Goal: Transaction & Acquisition: Download file/media

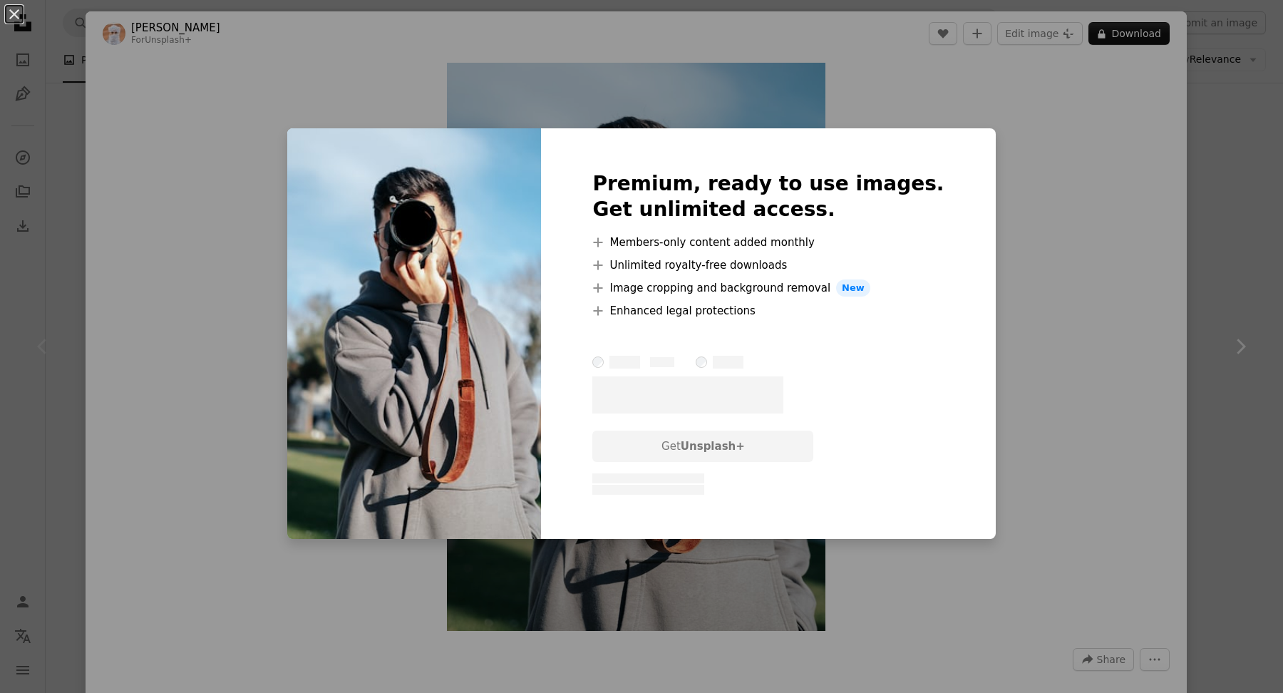
scroll to position [43, 0]
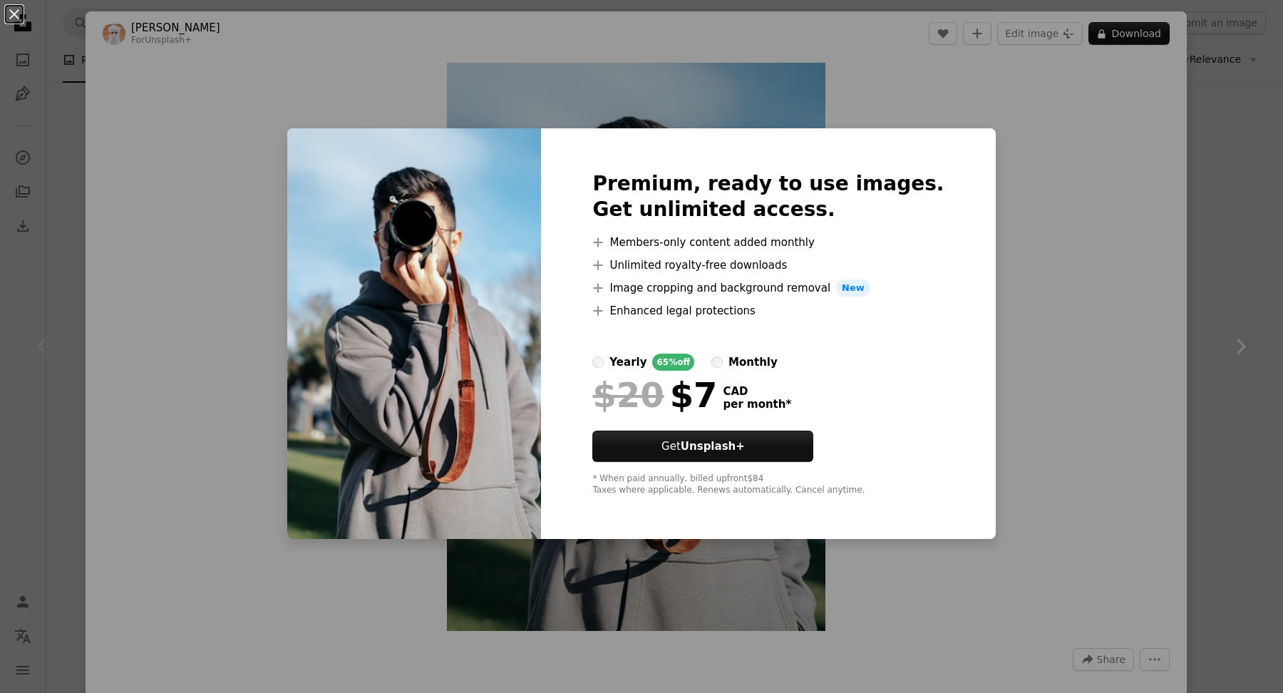
click at [1178, 150] on div "An X shape Premium, ready to use images. Get unlimited access. A plus sign Memb…" at bounding box center [641, 346] width 1283 height 693
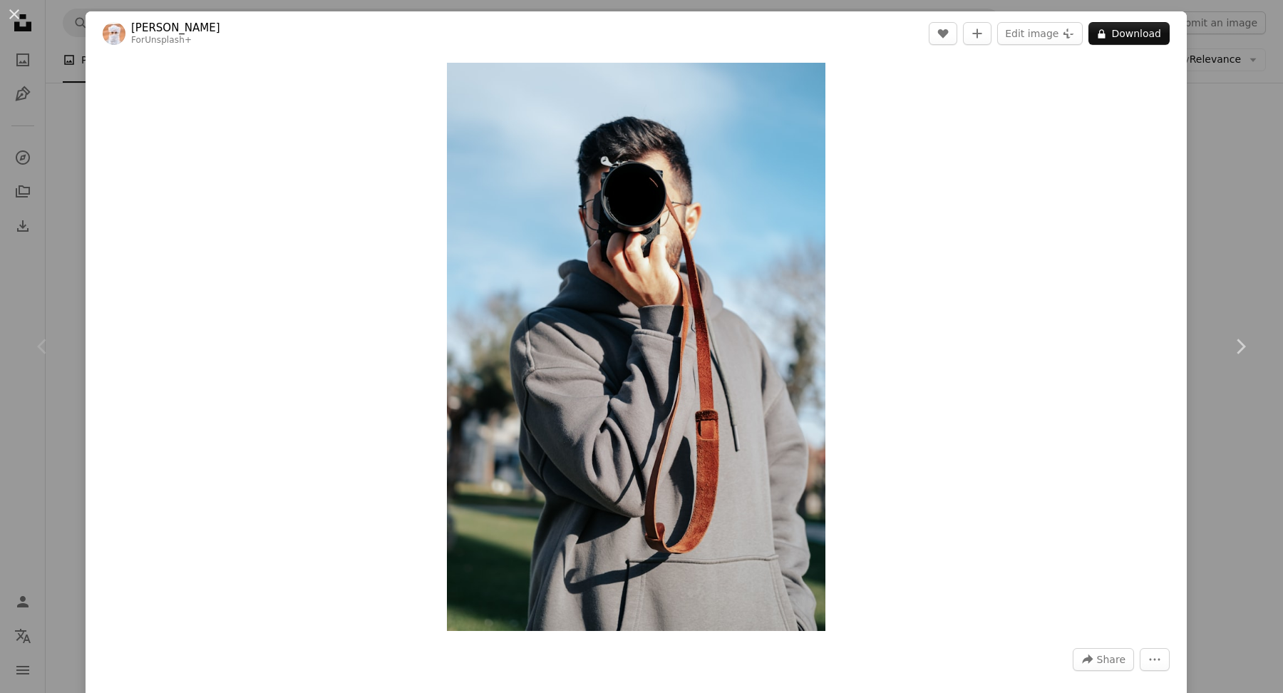
click at [1211, 108] on div "An X shape Chevron left Chevron right Ahmed For Unsplash+ A heart A plus sign E…" at bounding box center [641, 346] width 1283 height 693
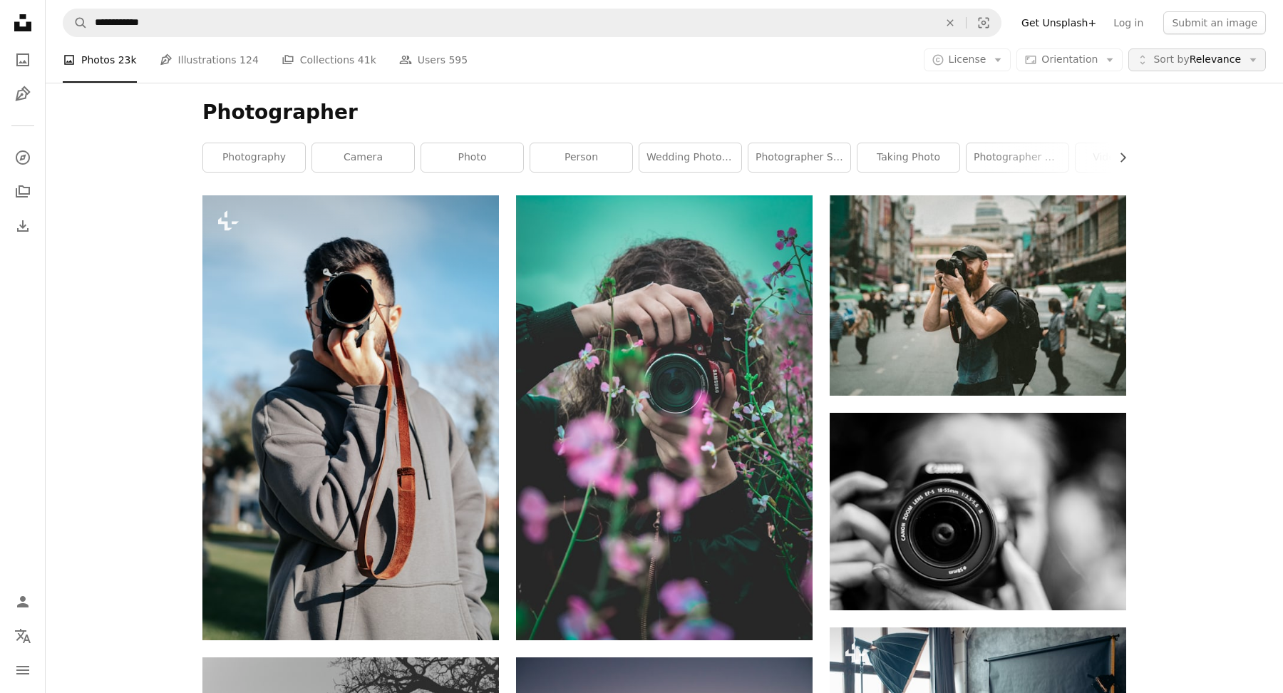
click at [1171, 55] on span "Sort by" at bounding box center [1171, 58] width 36 height 11
click at [1002, 58] on icon "Arrow down" at bounding box center [997, 59] width 13 height 13
click at [976, 178] on span "Free" at bounding box center [1006, 173] width 87 height 14
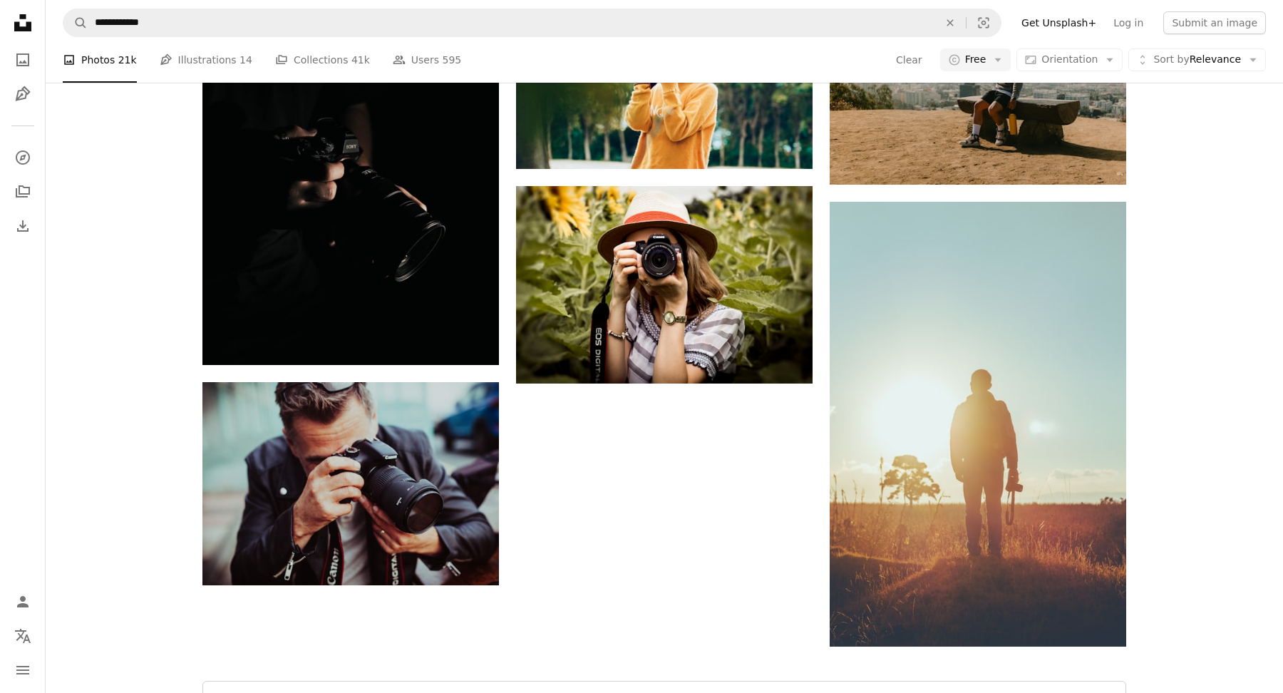
scroll to position [1985, 0]
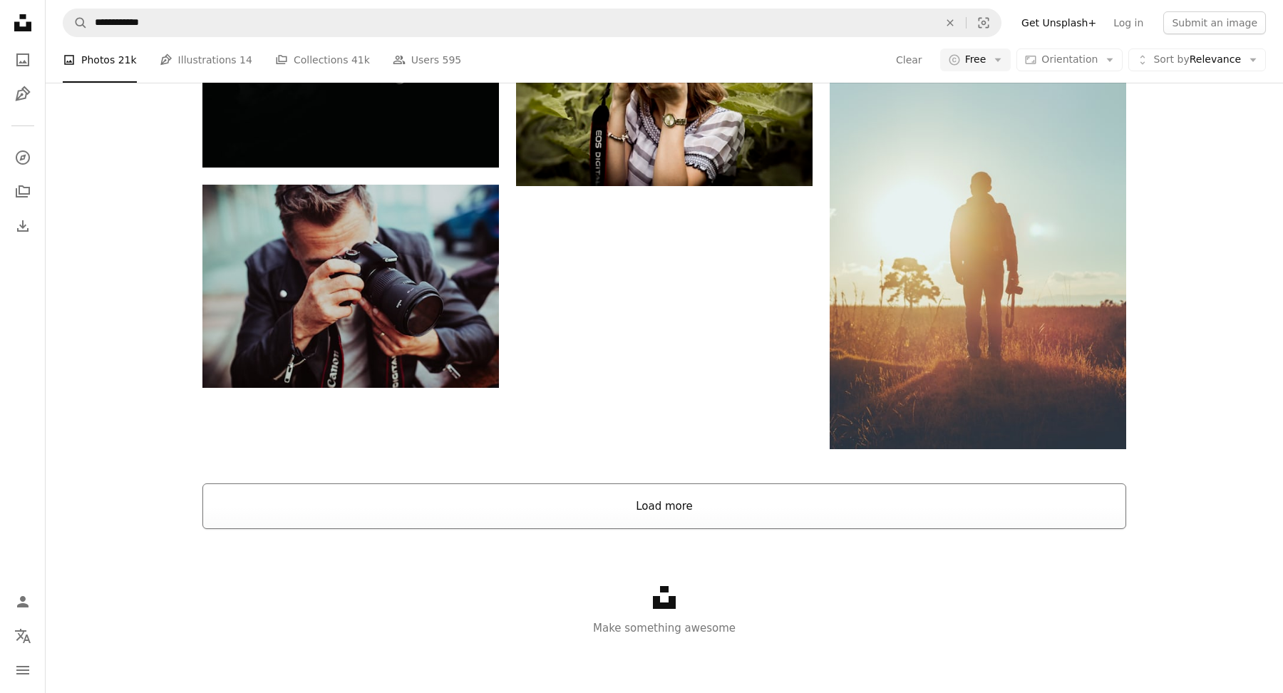
click at [630, 496] on button "Load more" at bounding box center [664, 506] width 924 height 46
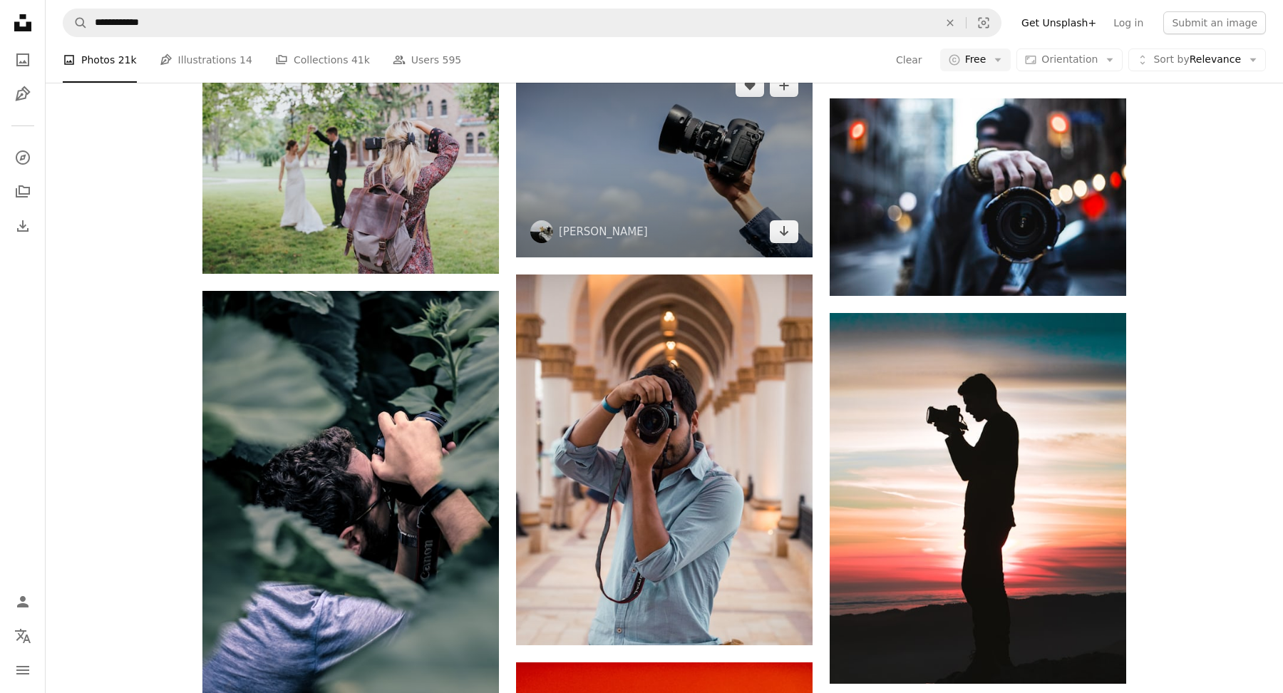
scroll to position [8131, 0]
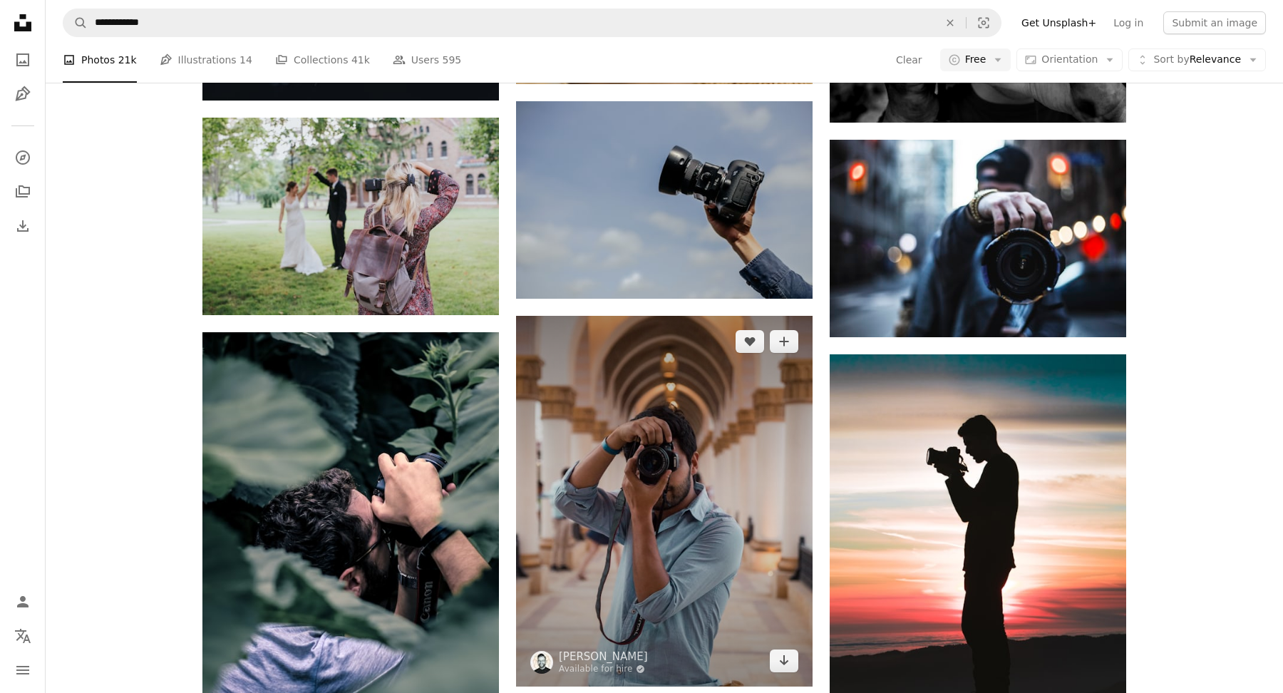
click at [573, 546] on img at bounding box center [664, 501] width 297 height 371
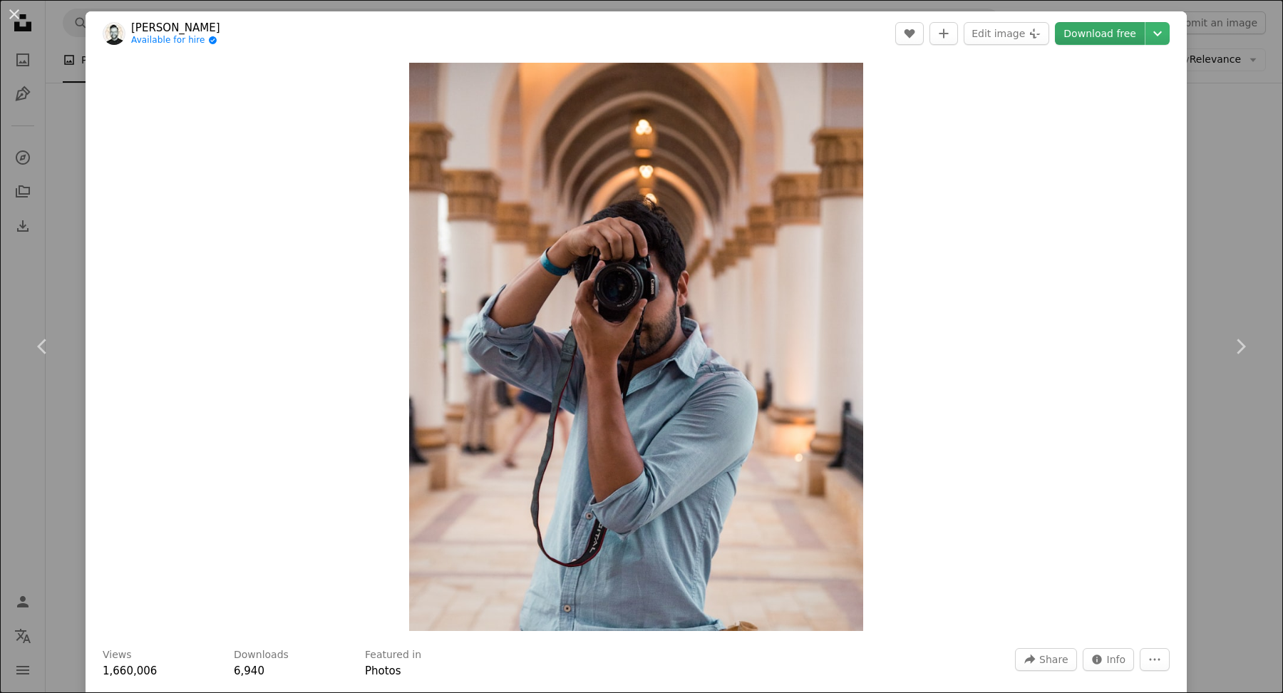
click at [1126, 37] on link "Download free" at bounding box center [1100, 33] width 90 height 23
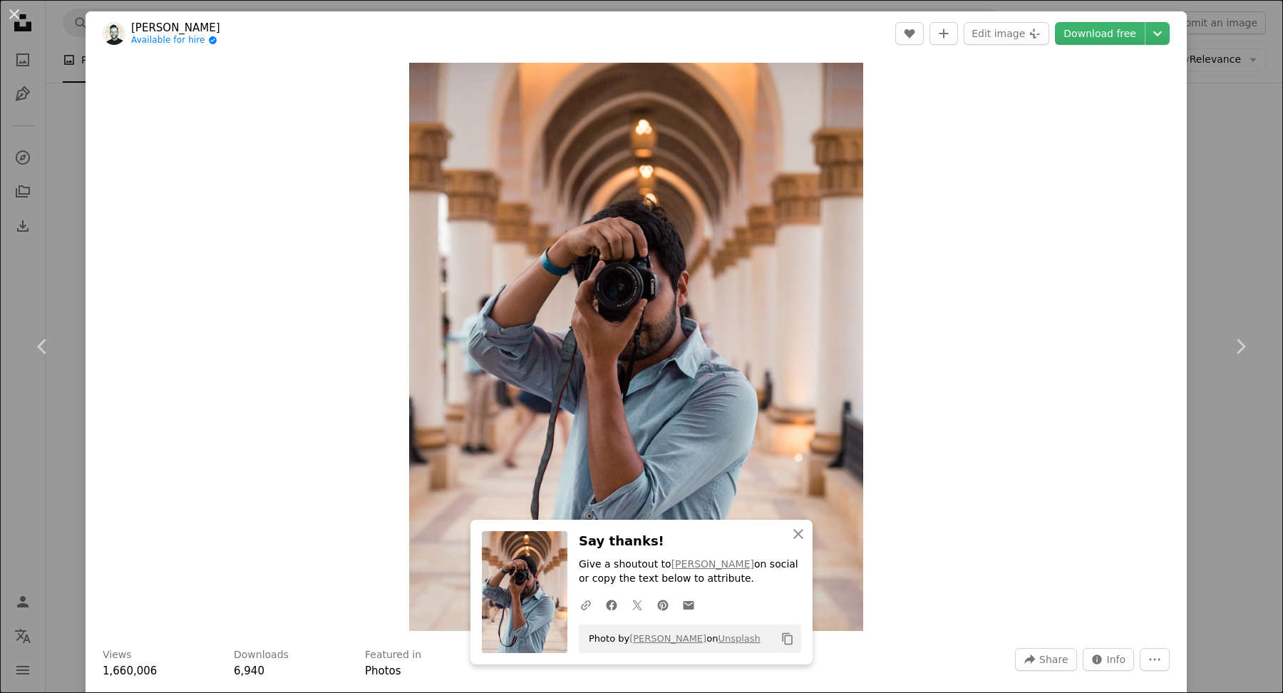
scroll to position [252, 0]
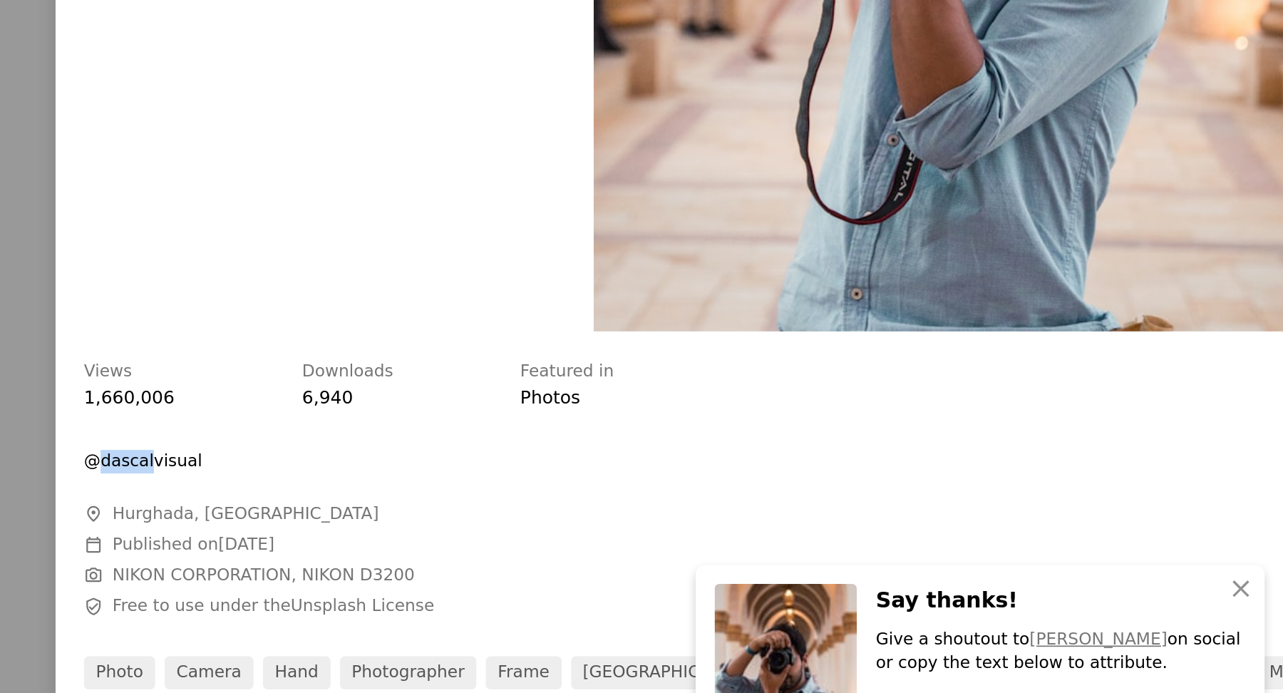
drag, startPoint x: 140, startPoint y: 458, endPoint x: 114, endPoint y: 457, distance: 26.4
click at [114, 457] on p "@dascalvisual" at bounding box center [138, 457] width 71 height 14
copy p "dascal"
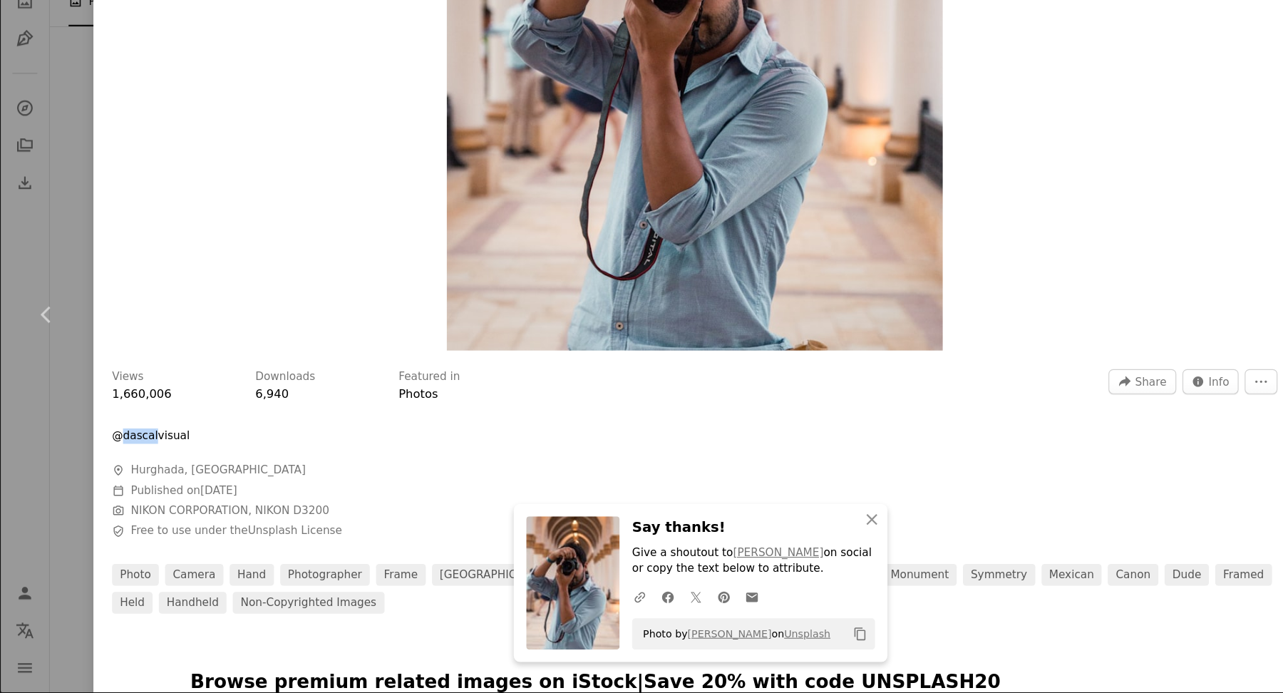
scroll to position [8131, 0]
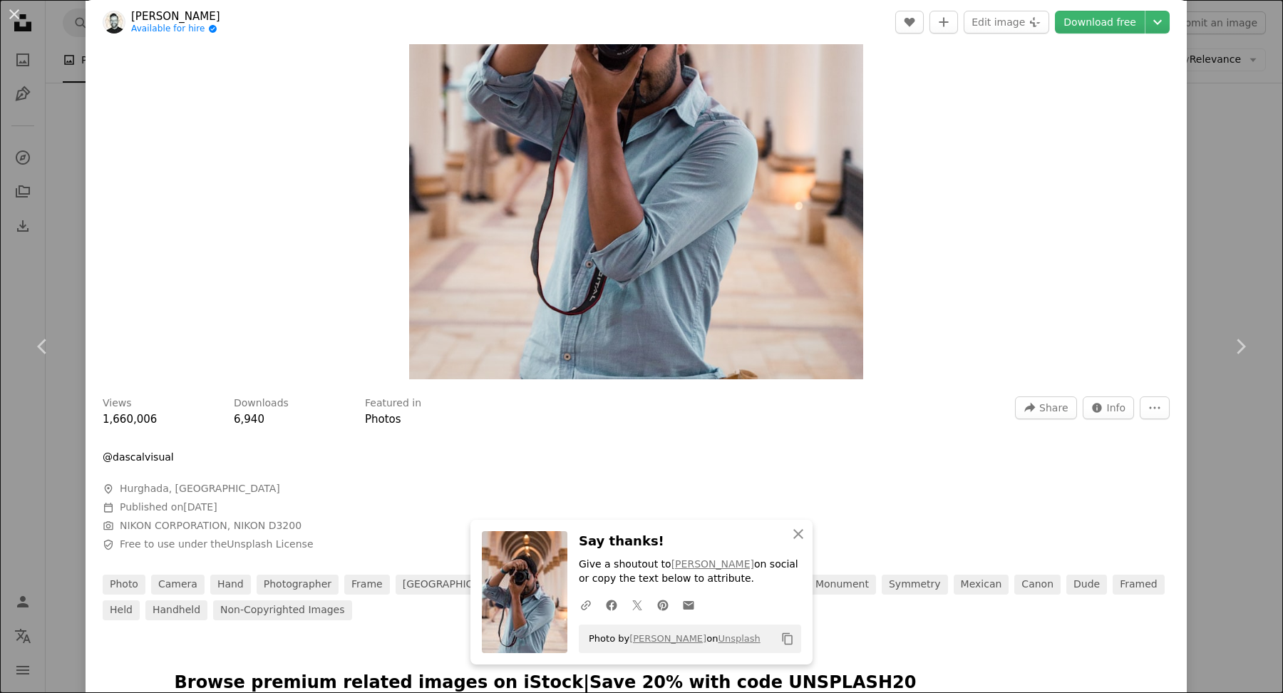
click at [125, 175] on div "Zoom in" at bounding box center [636, 95] width 1101 height 582
drag, startPoint x: 13, startPoint y: 29, endPoint x: 21, endPoint y: 29, distance: 8.6
click at [13, 23] on button "An X shape" at bounding box center [14, 14] width 17 height 17
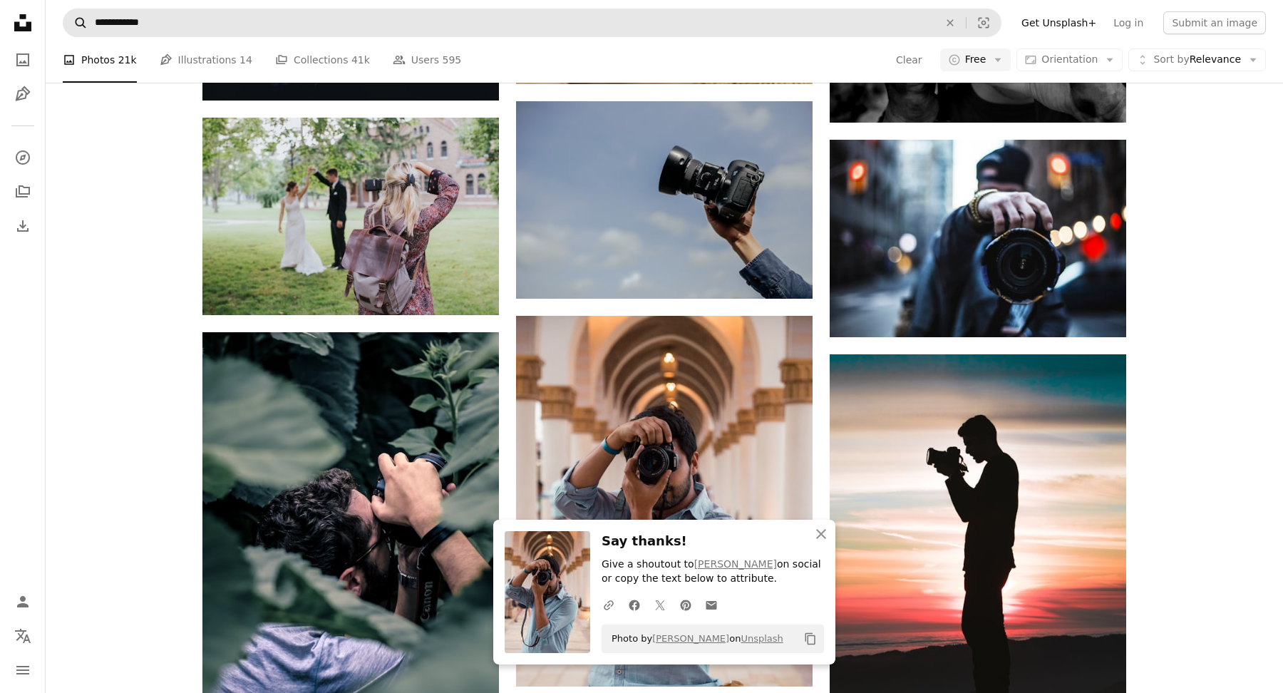
scroll to position [8131, 0]
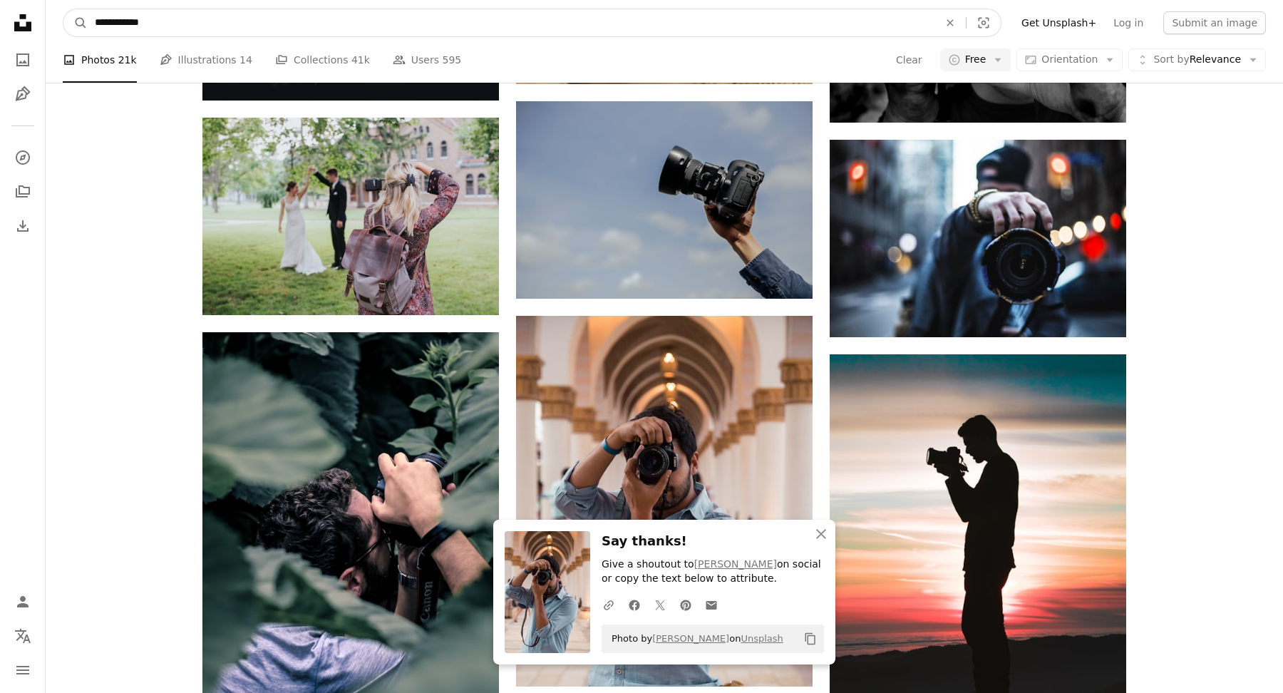
click at [182, 31] on input "**********" at bounding box center [511, 22] width 847 height 27
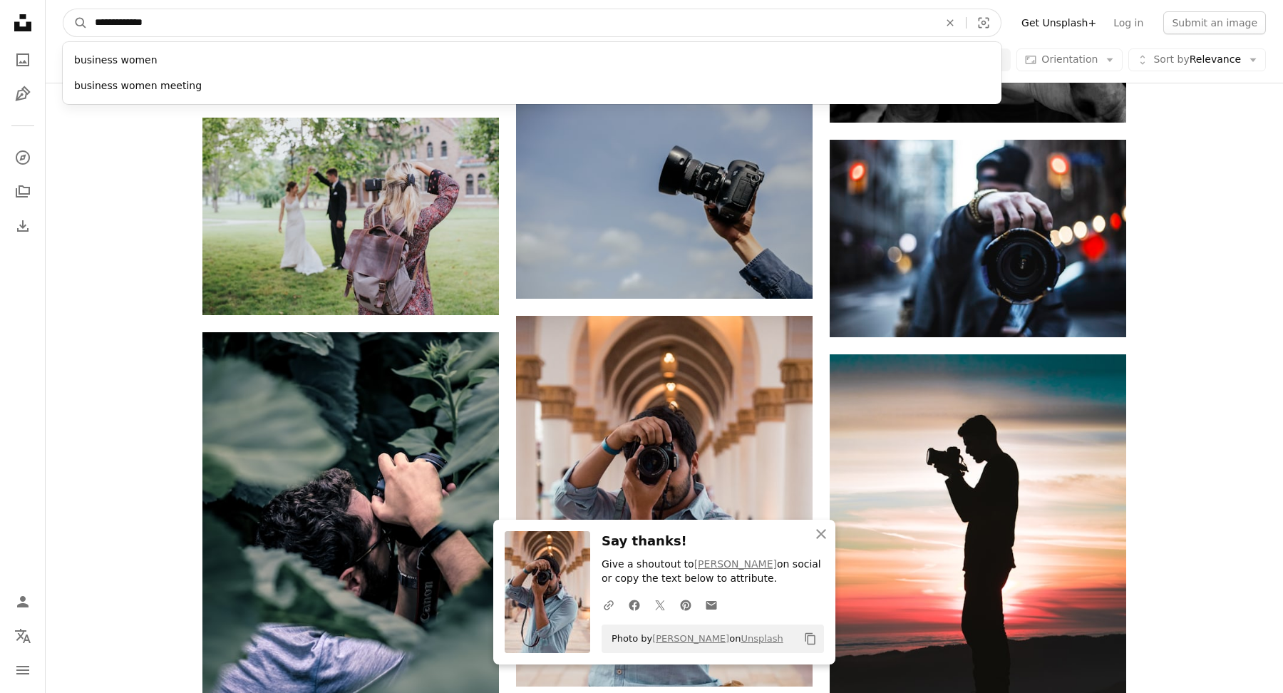
type input "**********"
click button "A magnifying glass" at bounding box center [75, 22] width 24 height 27
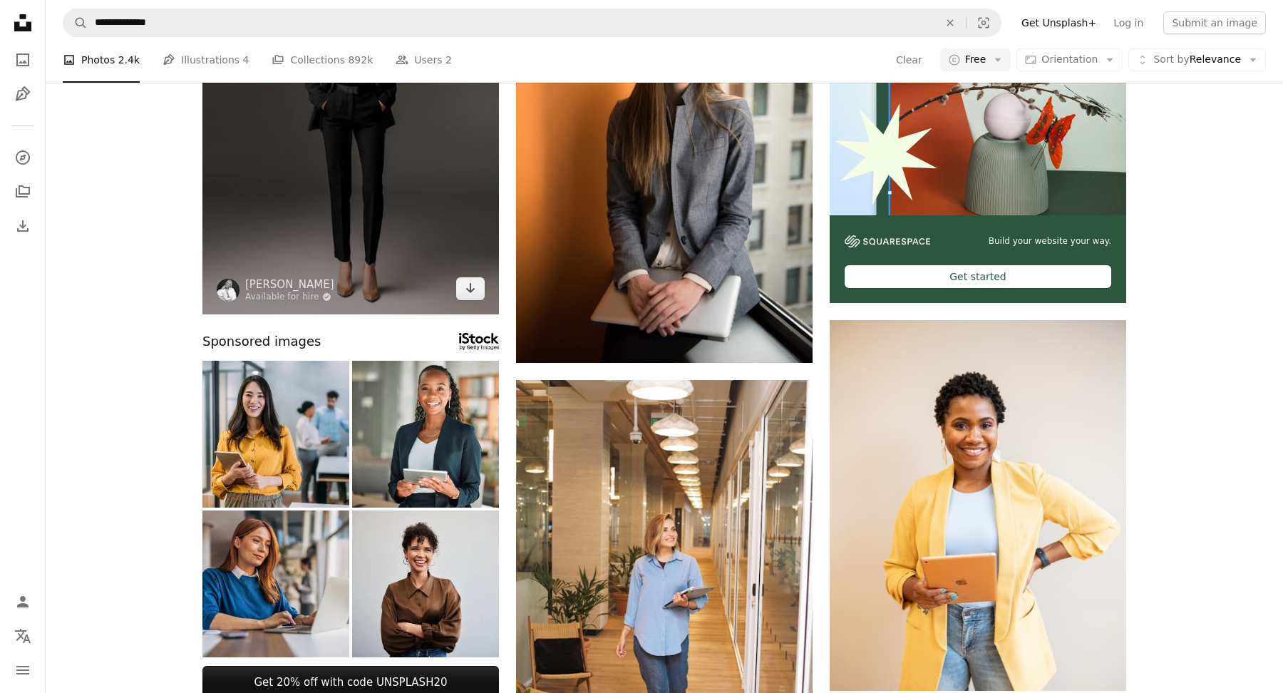
scroll to position [328, 0]
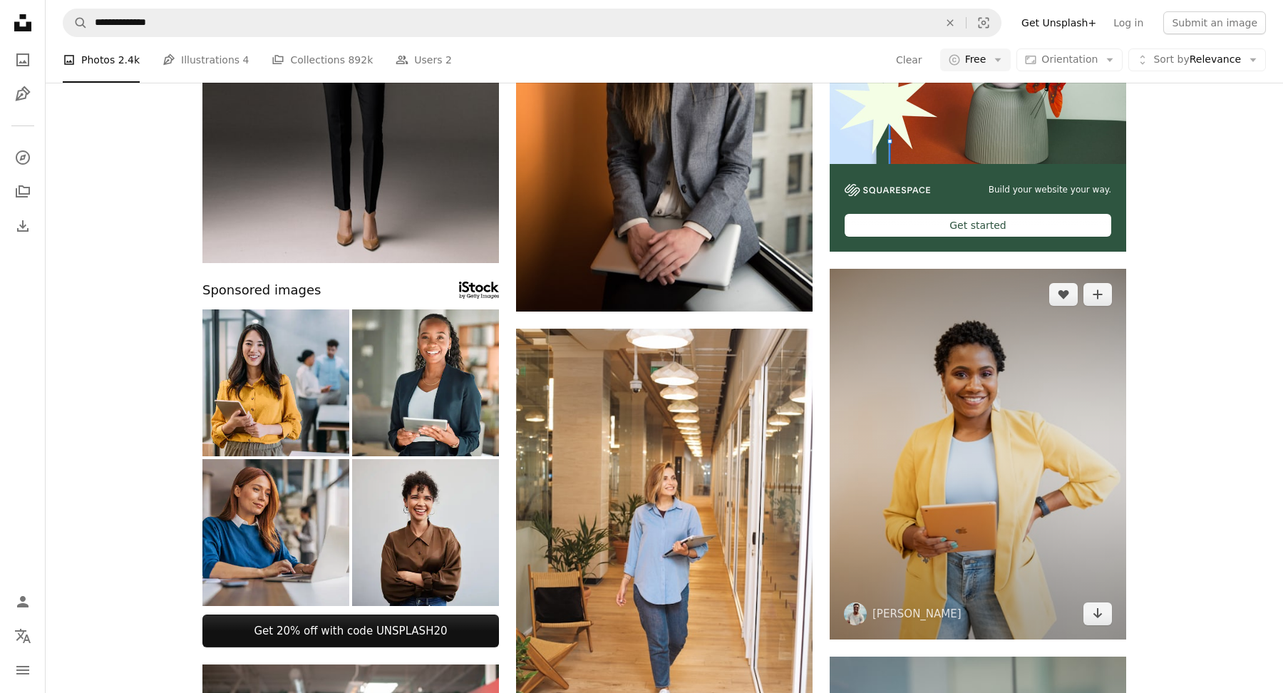
click at [878, 415] on img at bounding box center [978, 454] width 297 height 371
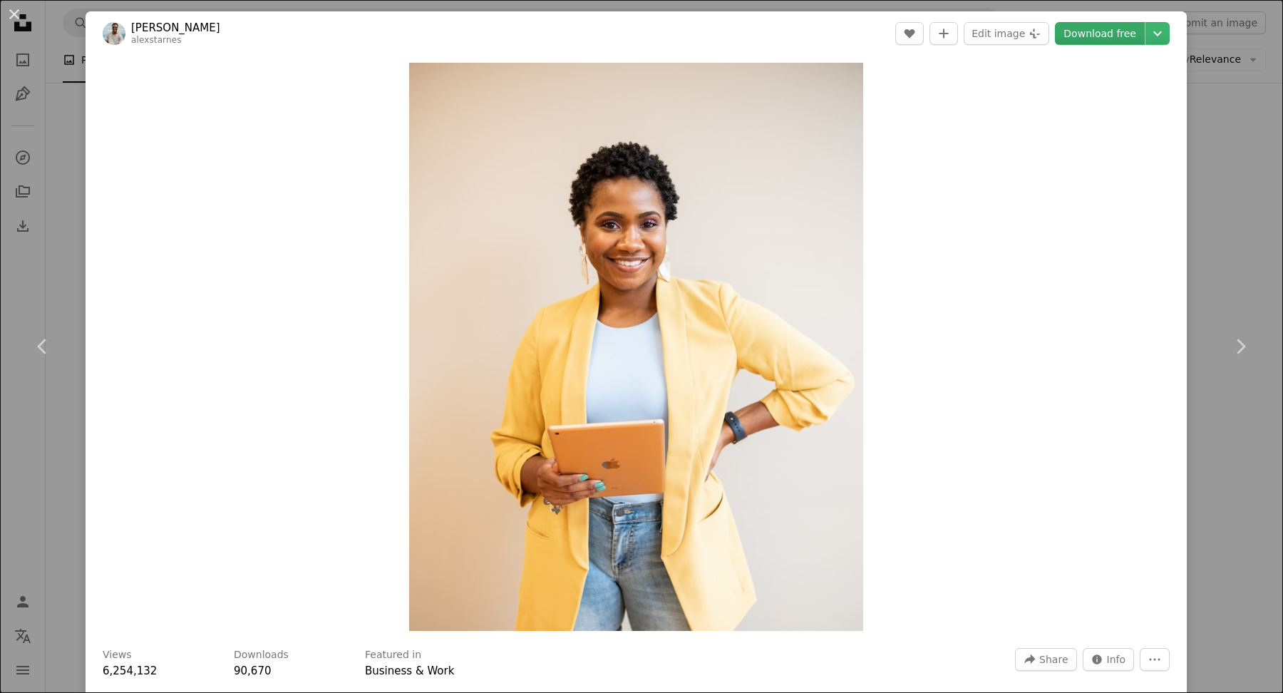
click at [1091, 34] on link "Download free" at bounding box center [1100, 33] width 90 height 23
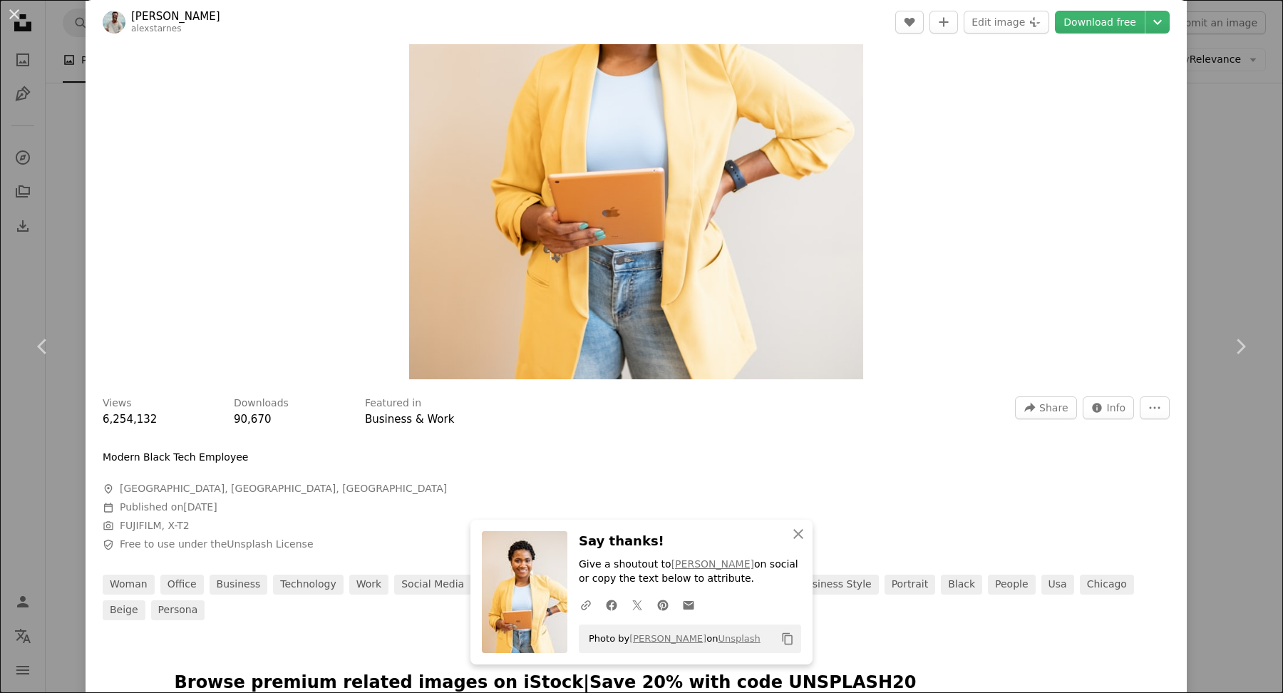
scroll to position [738, 0]
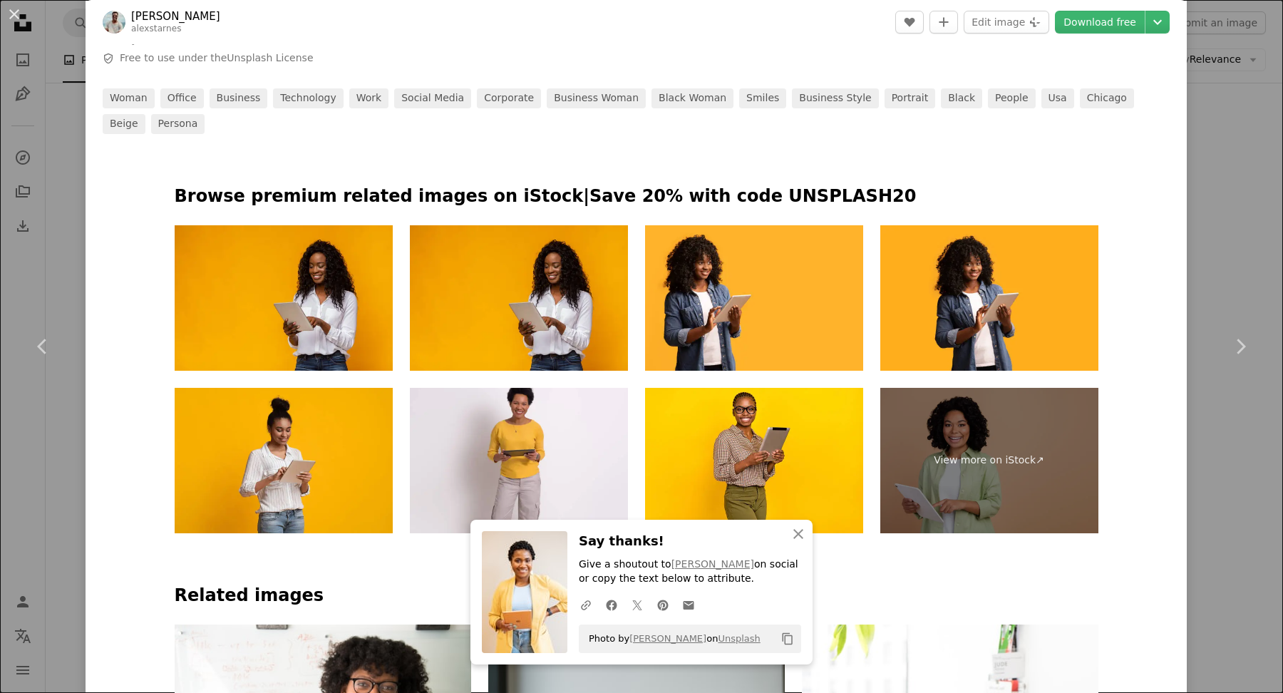
click at [0, 441] on div "An X shape Chevron left Chevron right [PERSON_NAME] alexstarnes A heart A plus …" at bounding box center [641, 346] width 1283 height 693
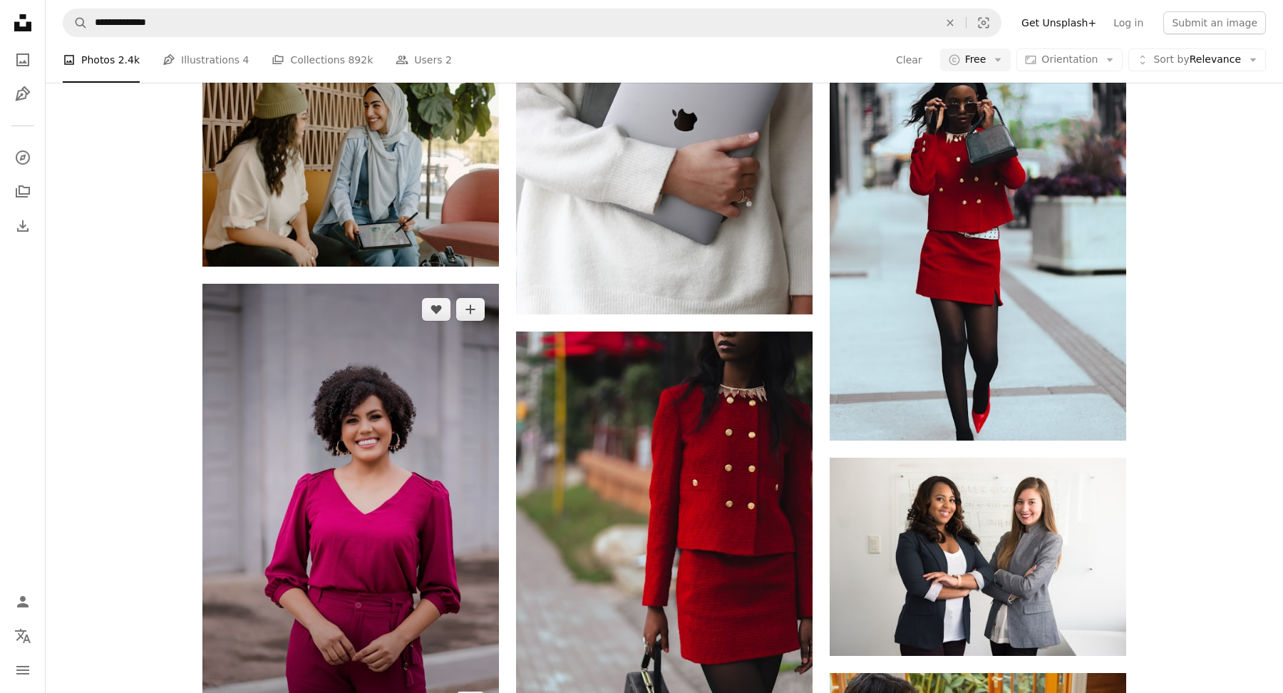
scroll to position [4401, 0]
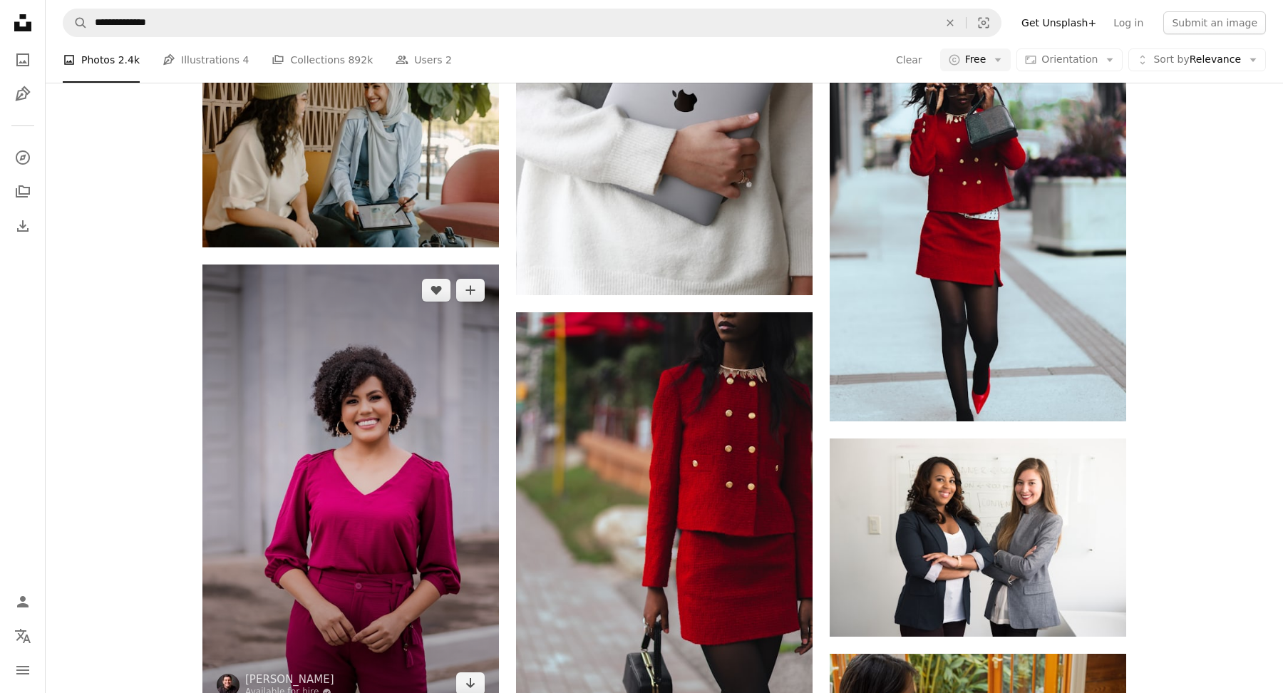
click at [356, 433] on img at bounding box center [350, 486] width 297 height 445
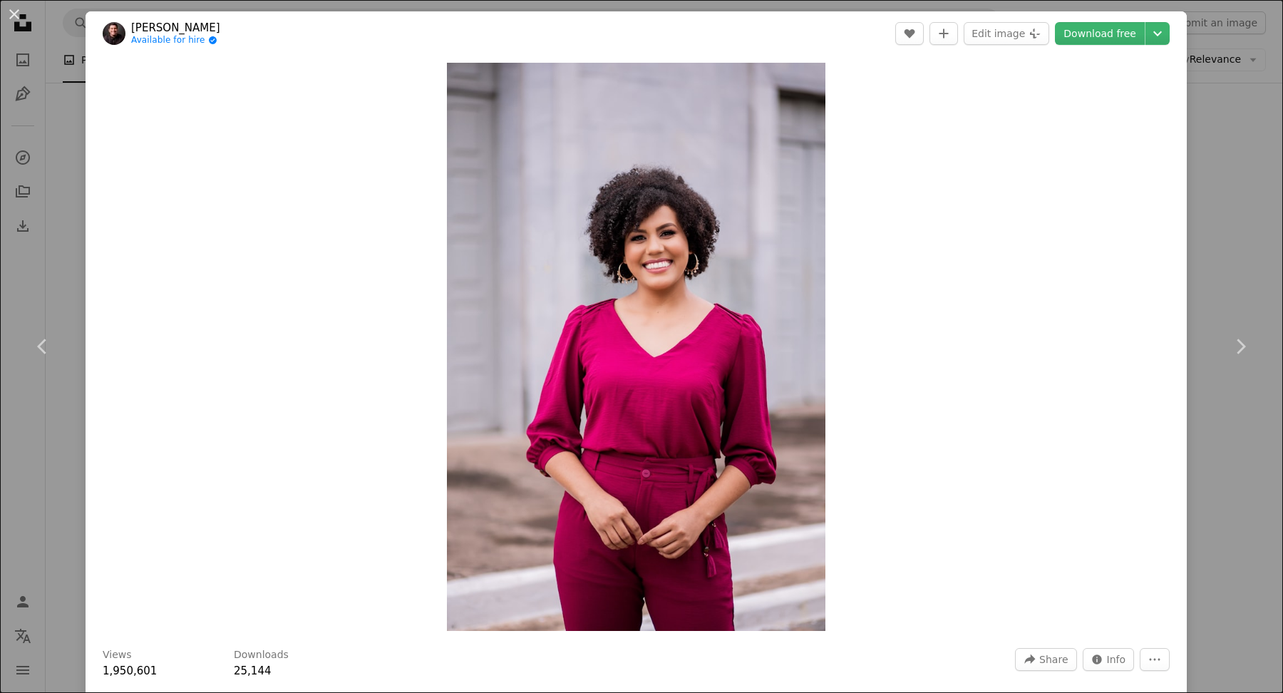
click at [1187, 240] on div "Zoom in" at bounding box center [636, 347] width 1101 height 582
click at [1187, 250] on div "Zoom in" at bounding box center [636, 347] width 1101 height 582
click at [1203, 256] on div "An X shape Chevron left Chevron right [PERSON_NAME] Available for hire A checkm…" at bounding box center [641, 346] width 1283 height 693
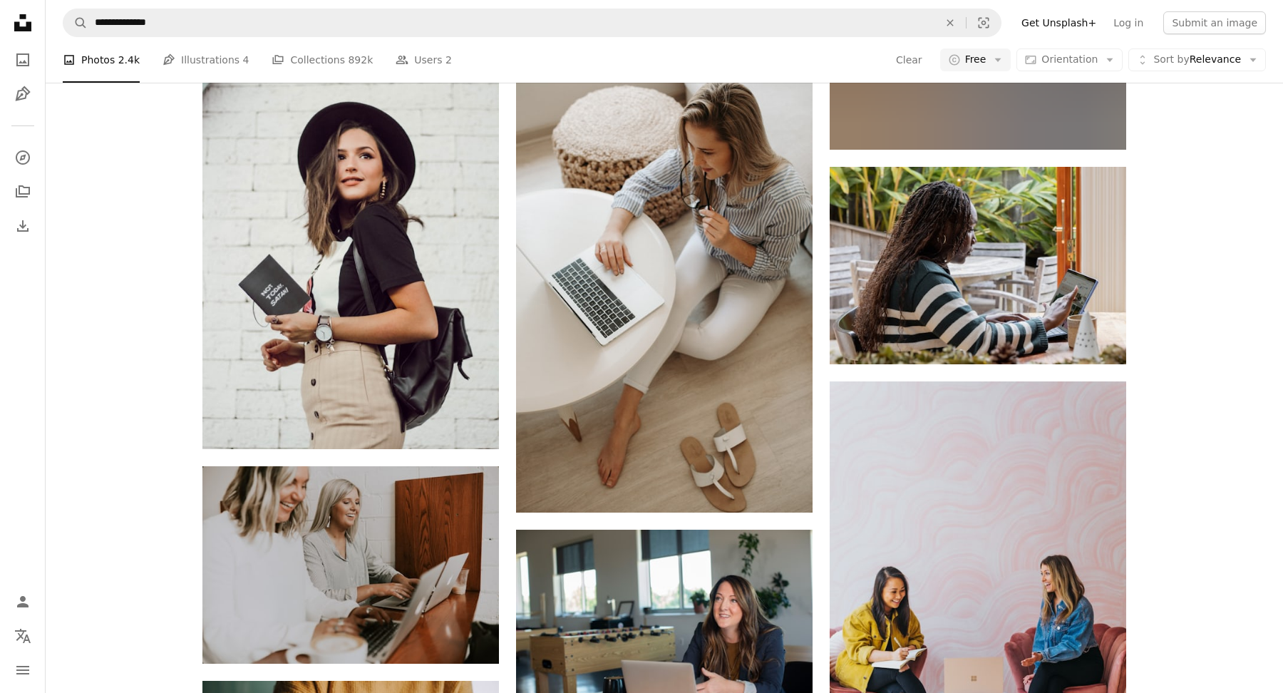
scroll to position [7845, 0]
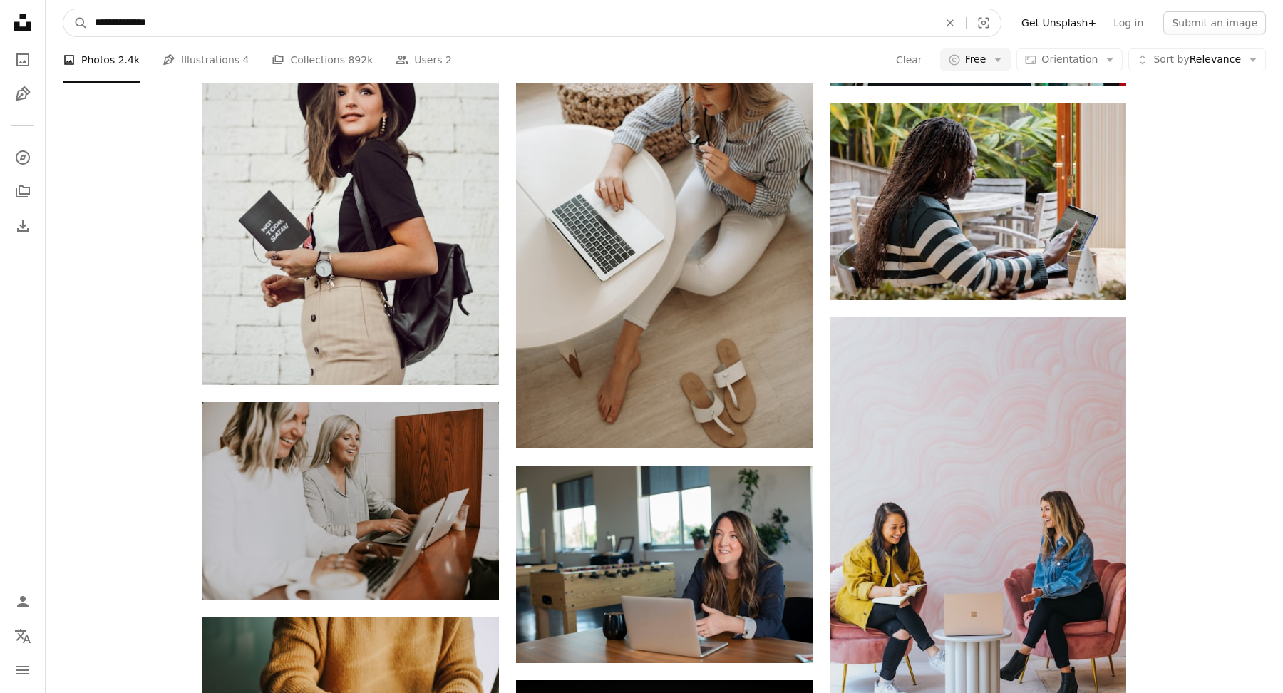
click at [129, 24] on input "**********" at bounding box center [511, 22] width 847 height 27
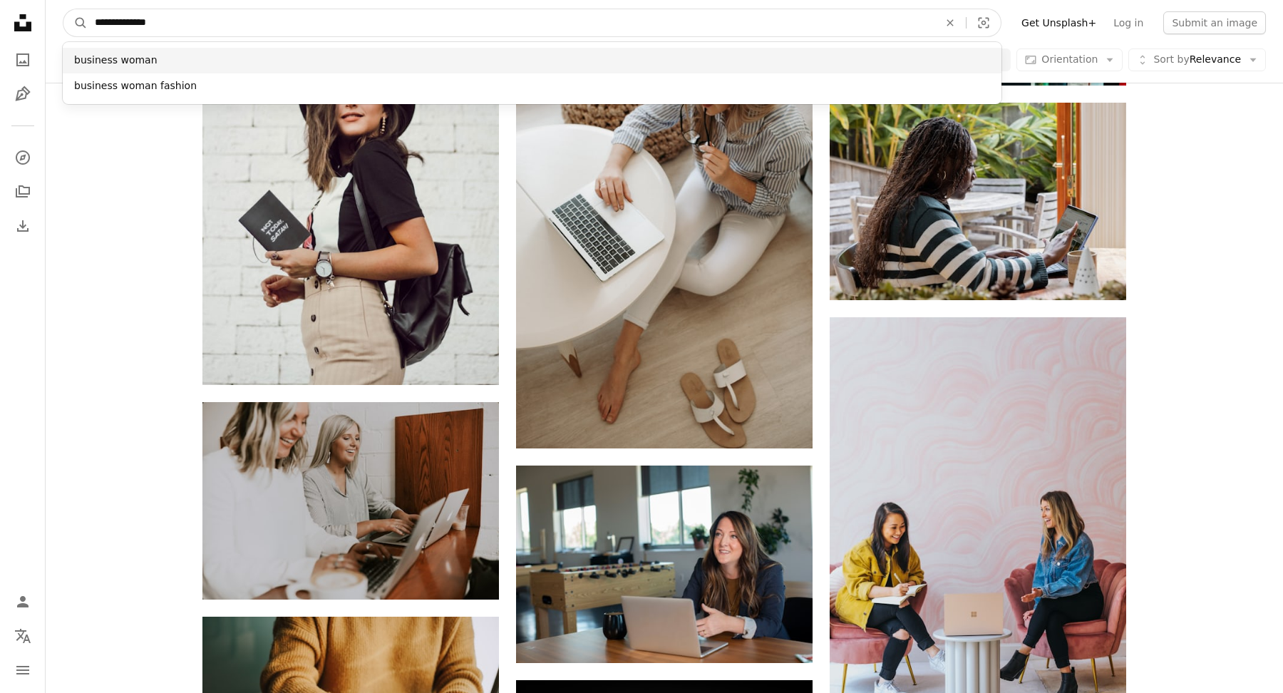
click at [186, 24] on input "**********" at bounding box center [511, 22] width 847 height 27
type input "**********"
click button "A magnifying glass" at bounding box center [75, 22] width 24 height 27
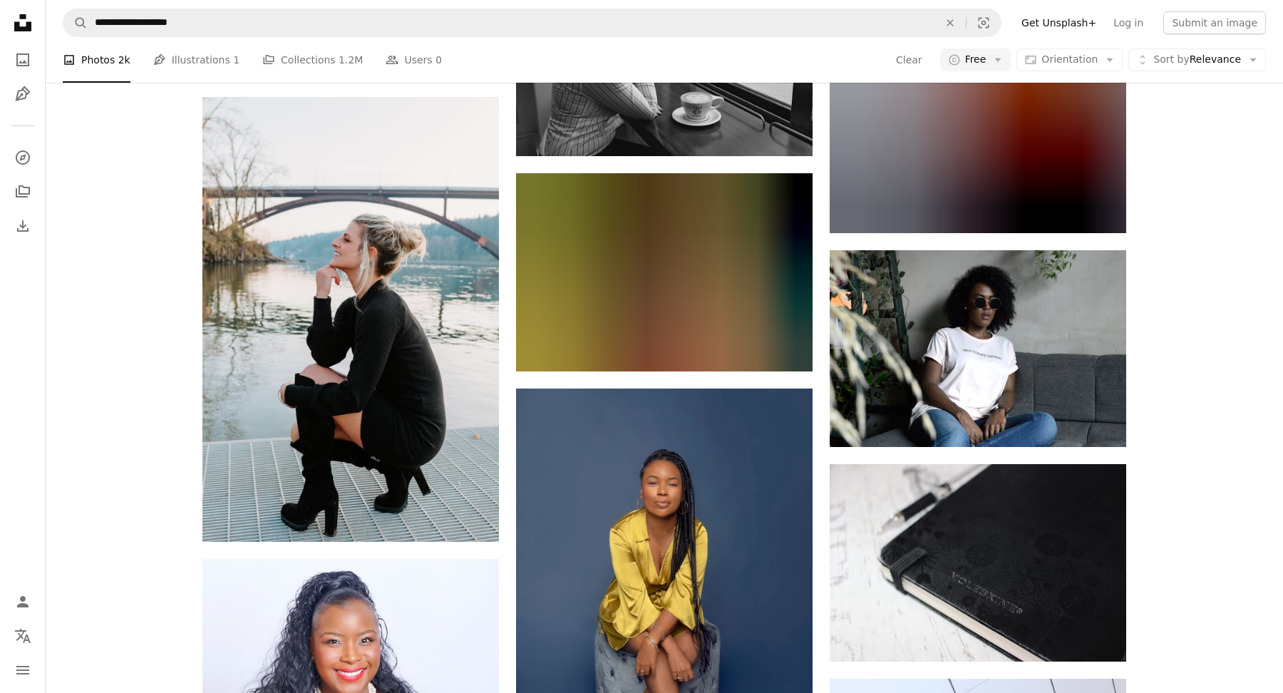
scroll to position [1808, 0]
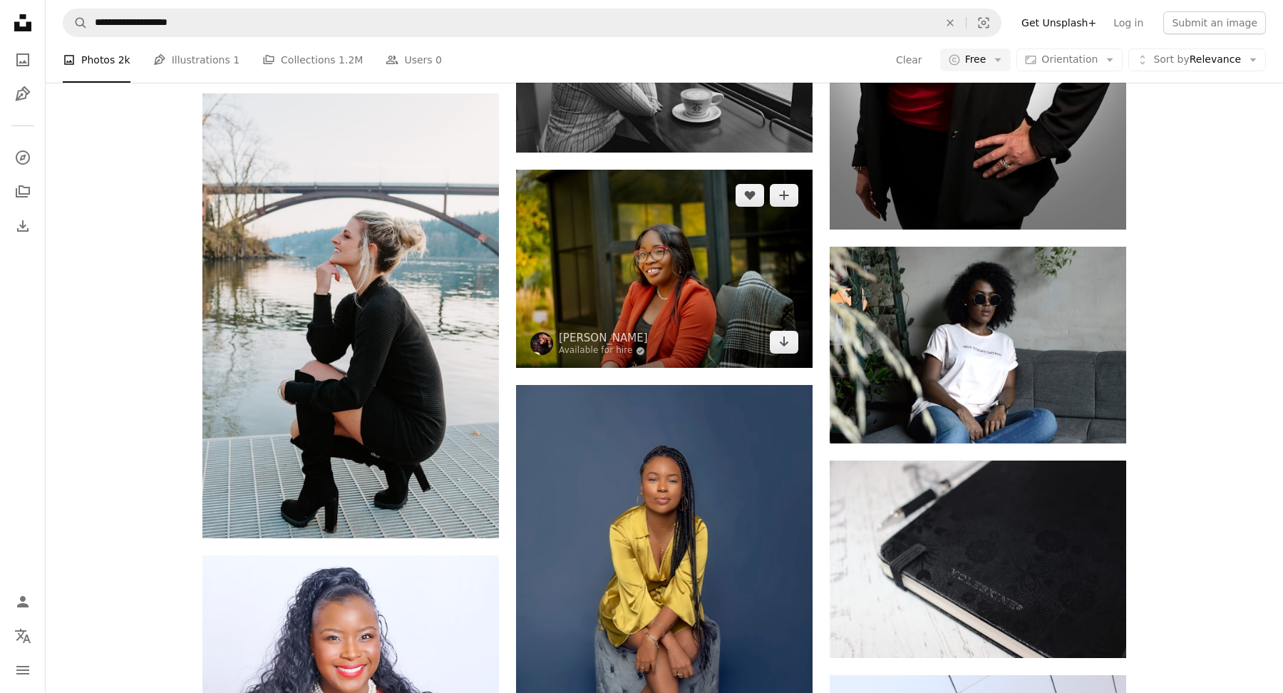
click at [711, 277] on img at bounding box center [664, 269] width 297 height 198
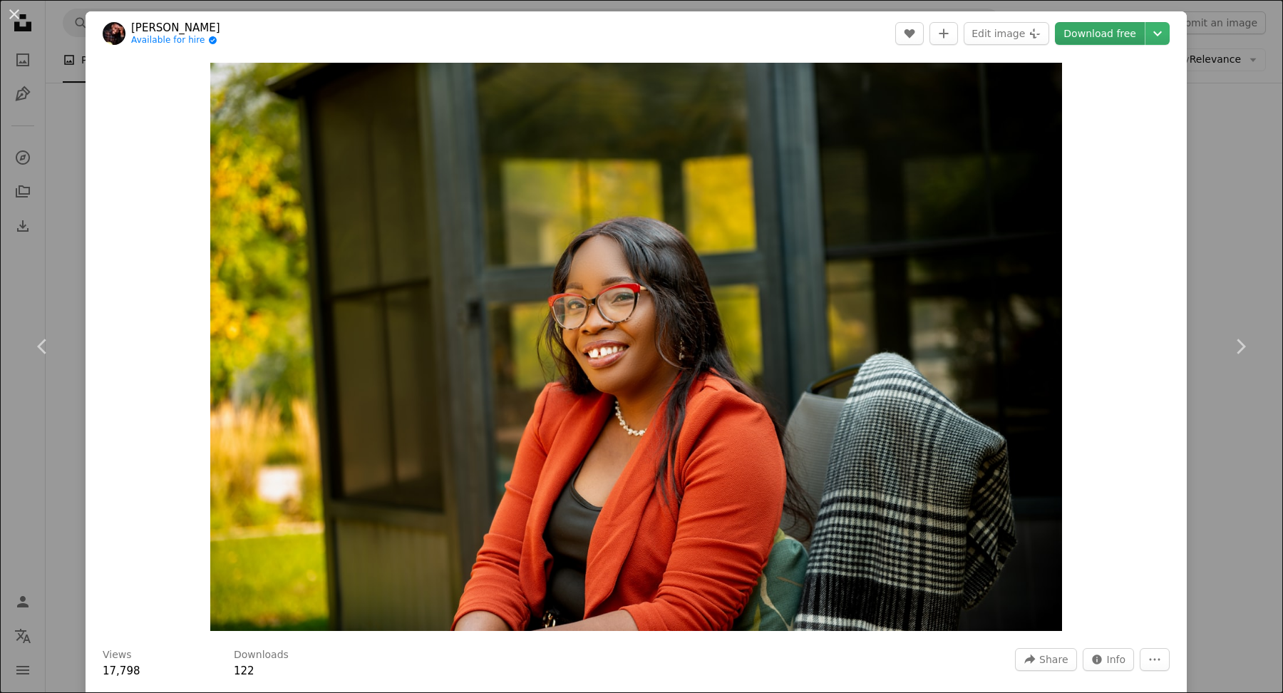
click at [1103, 43] on link "Download free" at bounding box center [1100, 33] width 90 height 23
